Goal: Task Accomplishment & Management: Manage account settings

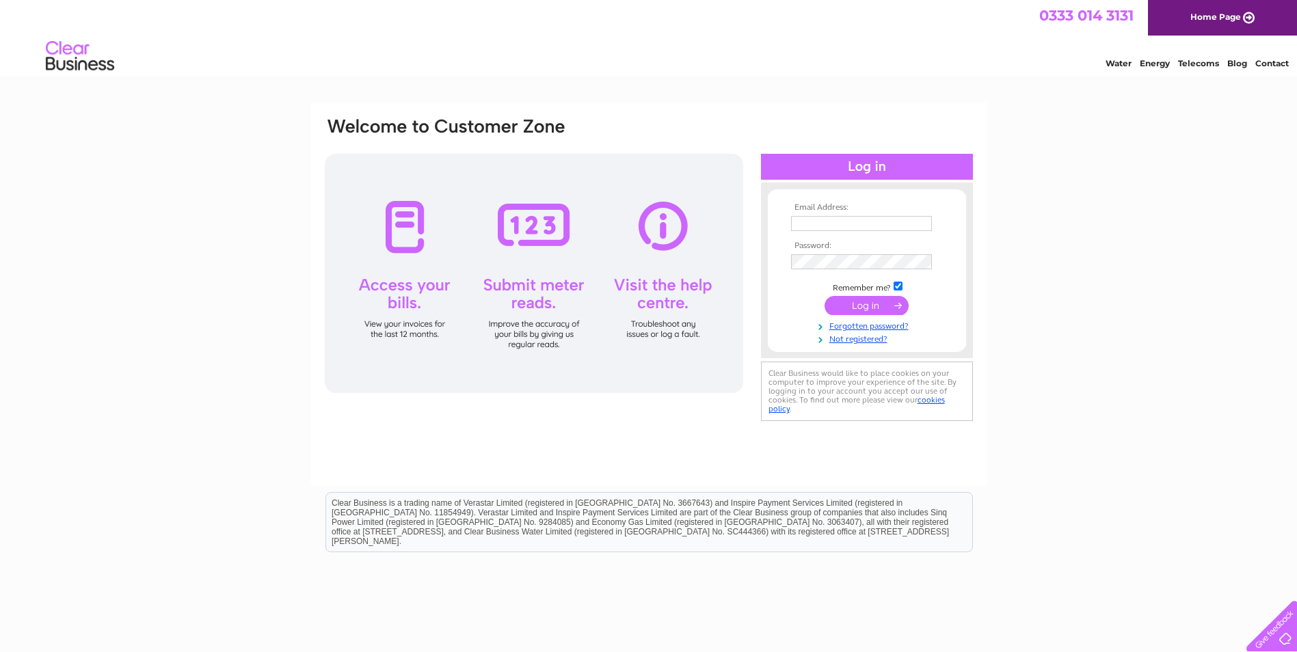
drag, startPoint x: 837, startPoint y: 226, endPoint x: 805, endPoint y: 226, distance: 31.4
click at [837, 226] on input "text" at bounding box center [861, 223] width 141 height 15
type input "norclean@internet-uk.net"
click at [882, 299] on input "submit" at bounding box center [866, 306] width 84 height 19
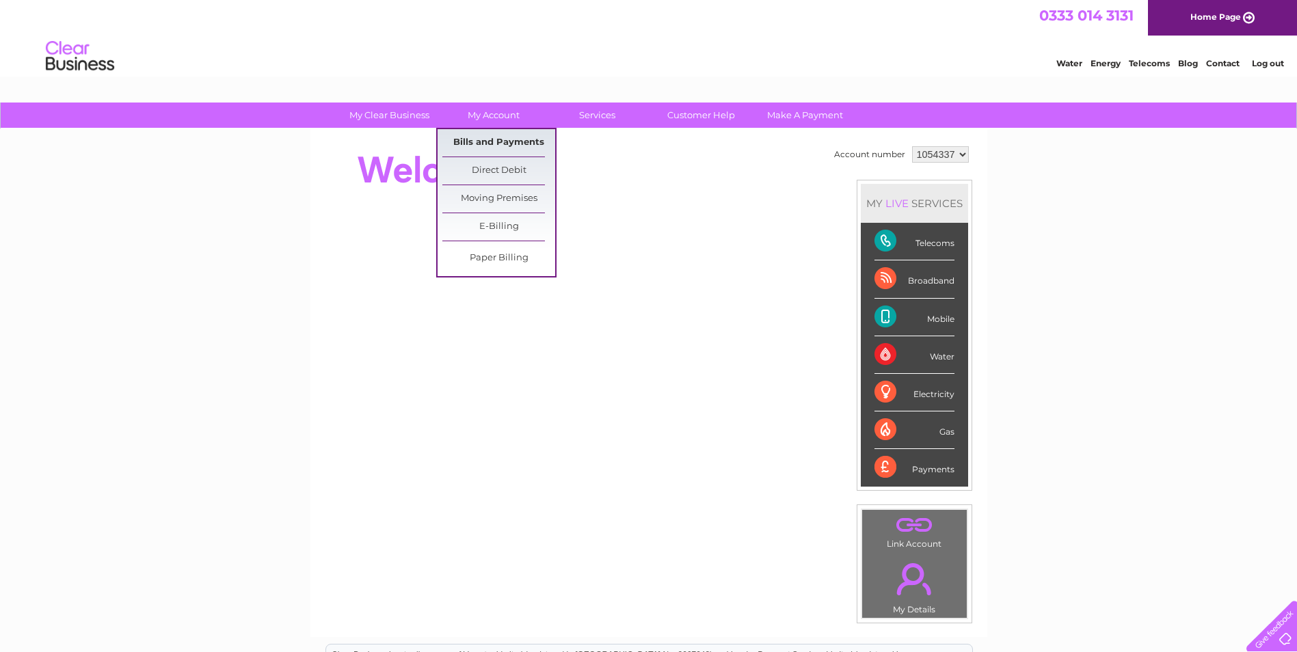
click at [514, 143] on link "Bills and Payments" at bounding box center [498, 142] width 113 height 27
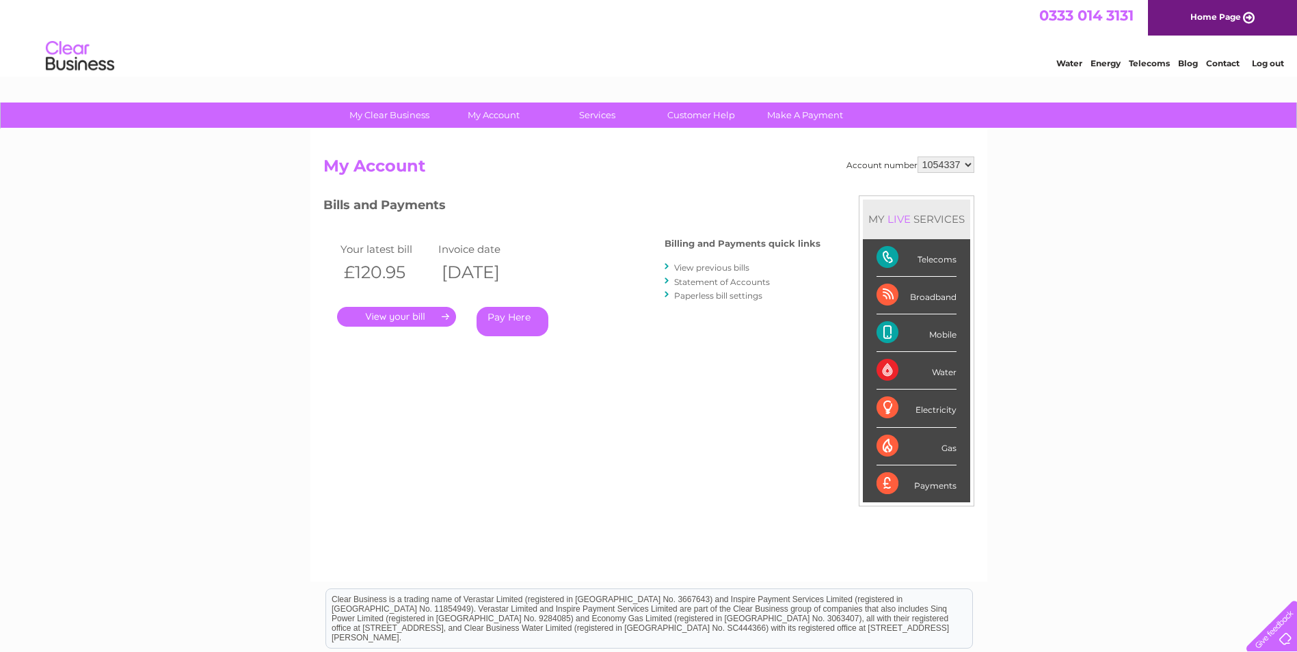
click at [433, 317] on link "." at bounding box center [396, 317] width 119 height 20
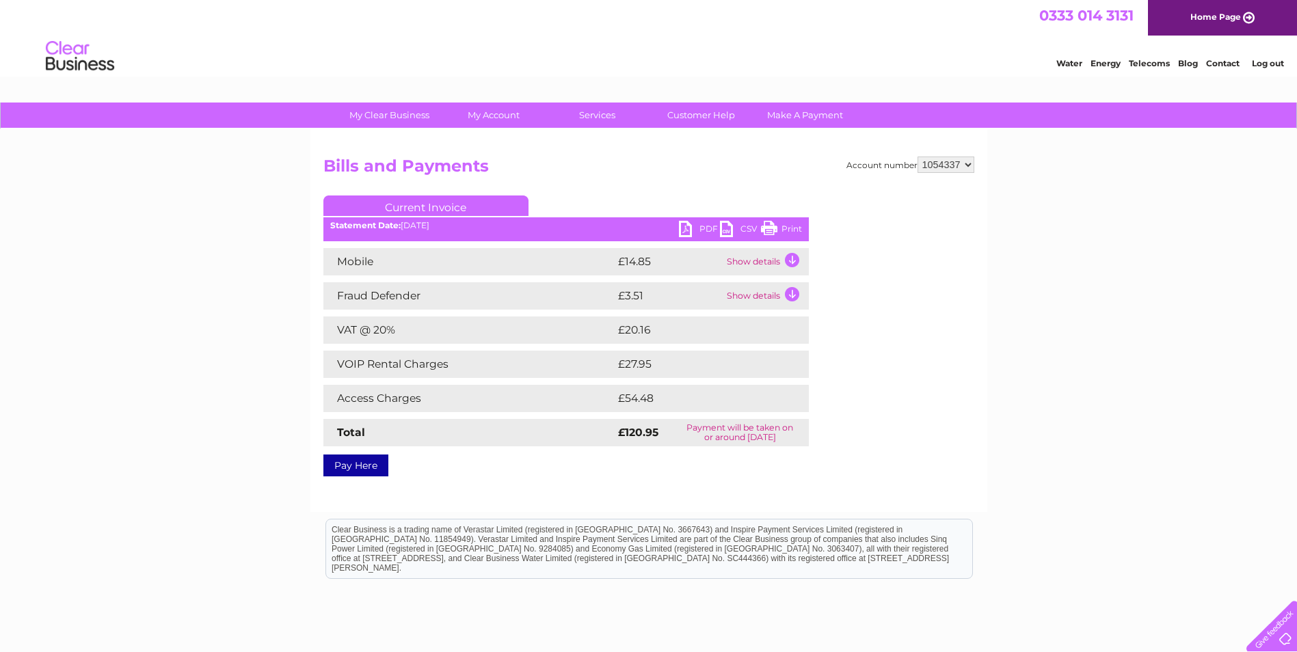
click at [685, 230] on link "PDF" at bounding box center [699, 231] width 41 height 20
click at [1262, 66] on link "Log out" at bounding box center [1267, 63] width 32 height 10
